Goal: Register for event/course

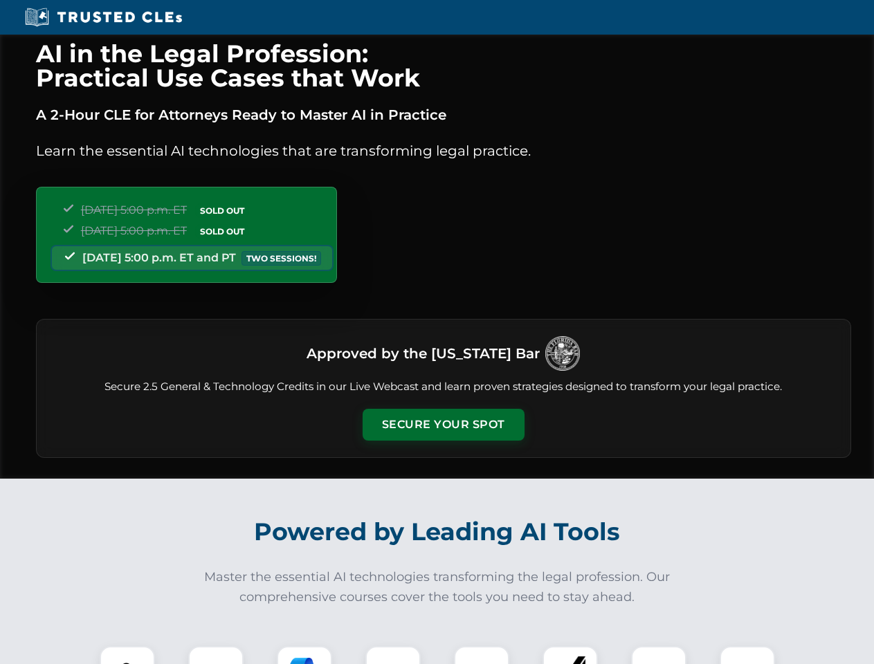
click at [443, 425] on button "Secure Your Spot" at bounding box center [444, 425] width 162 height 32
click at [127, 655] on img at bounding box center [127, 674] width 40 height 40
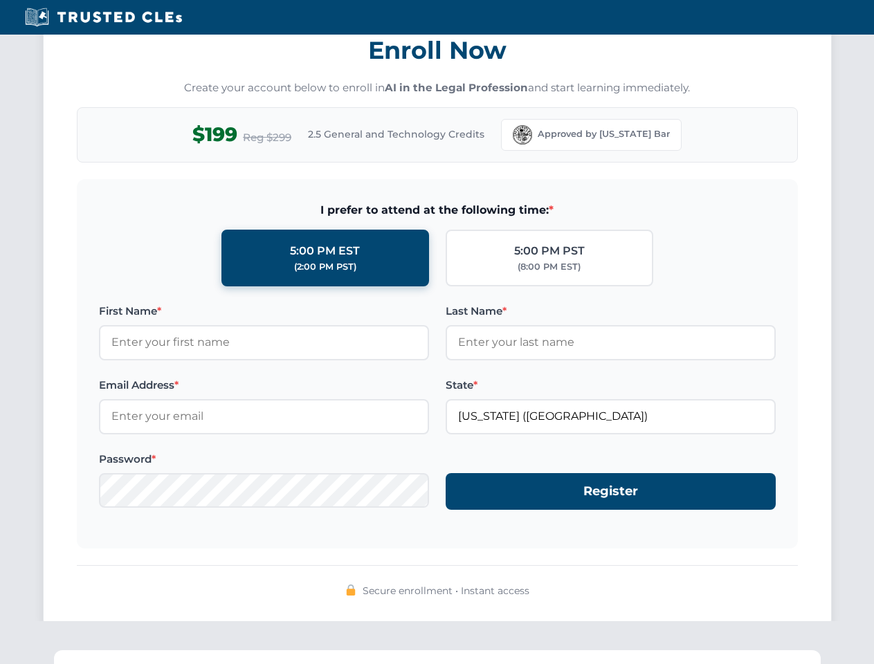
scroll to position [1359, 0]
